Goal: Check status: Check status

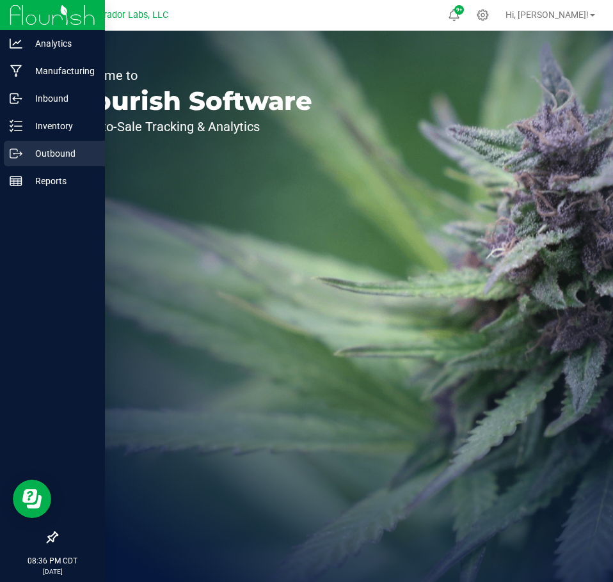
click at [43, 149] on p "Outbound" at bounding box center [60, 153] width 77 height 15
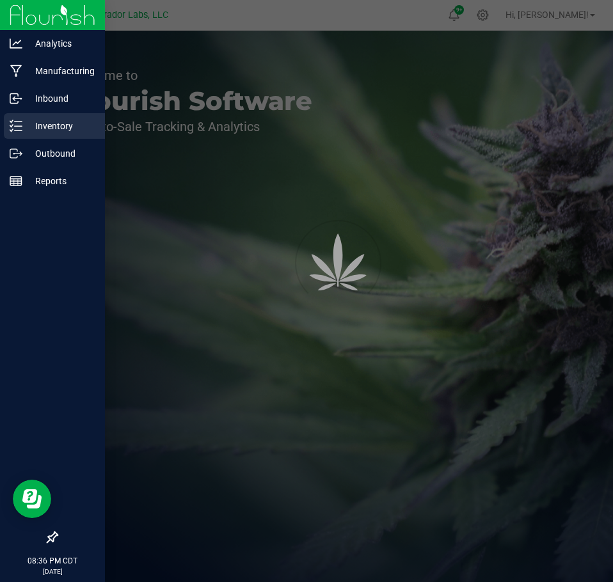
click at [28, 136] on div "Inventory" at bounding box center [54, 126] width 101 height 26
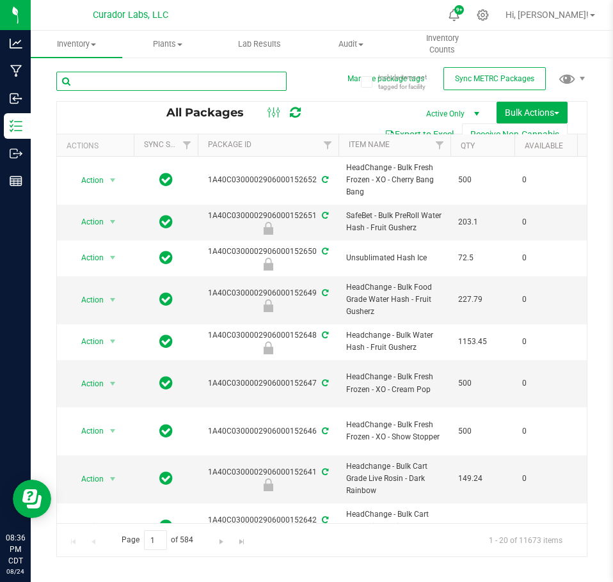
click at [188, 88] on input "text" at bounding box center [171, 81] width 230 height 19
type input "[PERSON_NAME]"
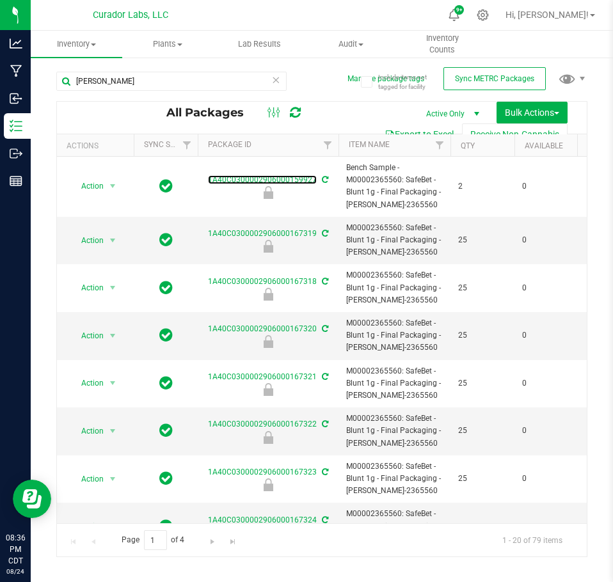
click at [299, 179] on link "1A40C0300002906000159927" at bounding box center [262, 179] width 109 height 9
